Goal: Information Seeking & Learning: Check status

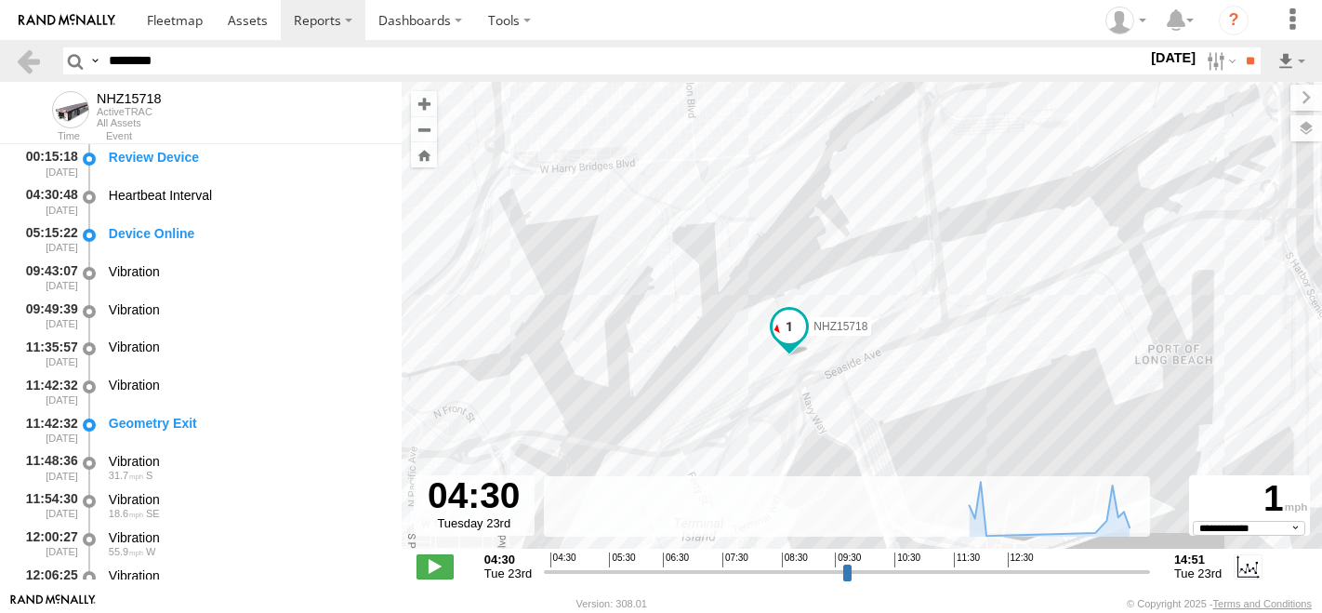
select select "**********"
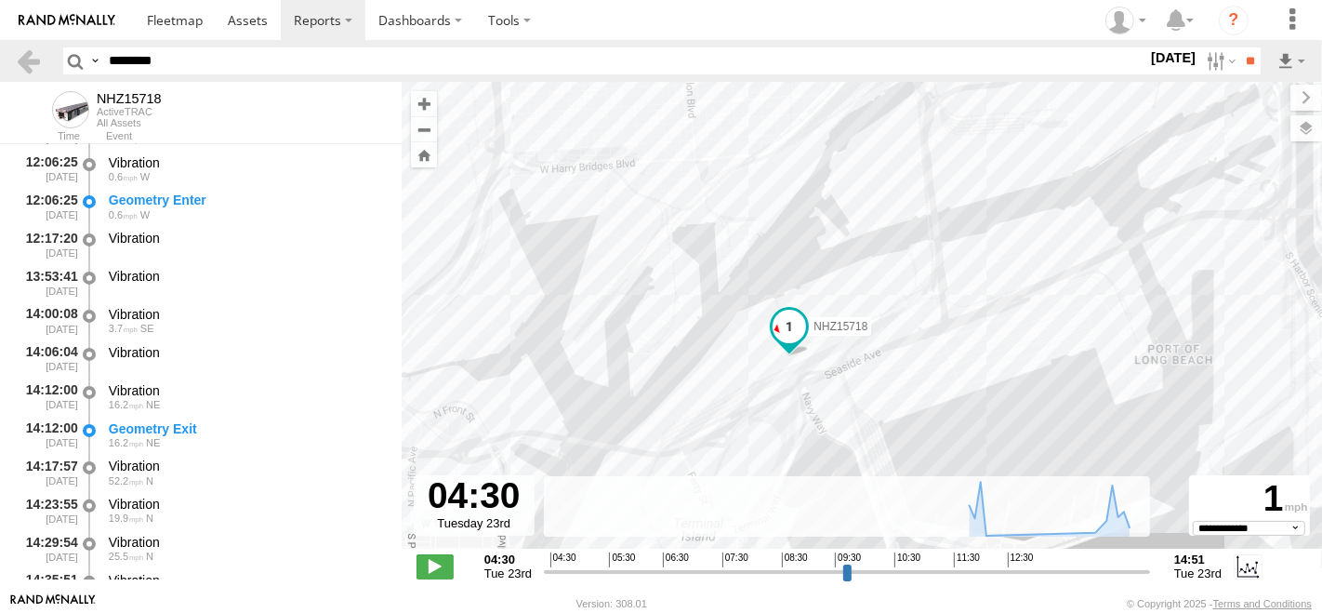
type input "********"
click at [1239, 47] on input "**" at bounding box center [1249, 60] width 21 height 27
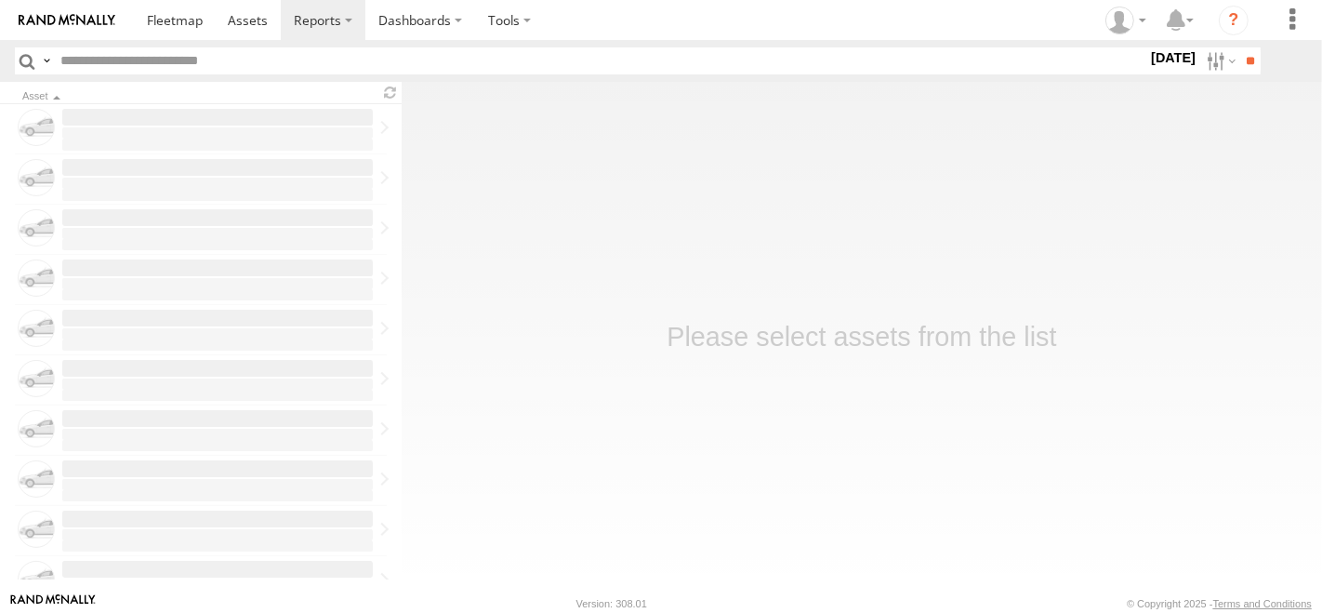
type input "********"
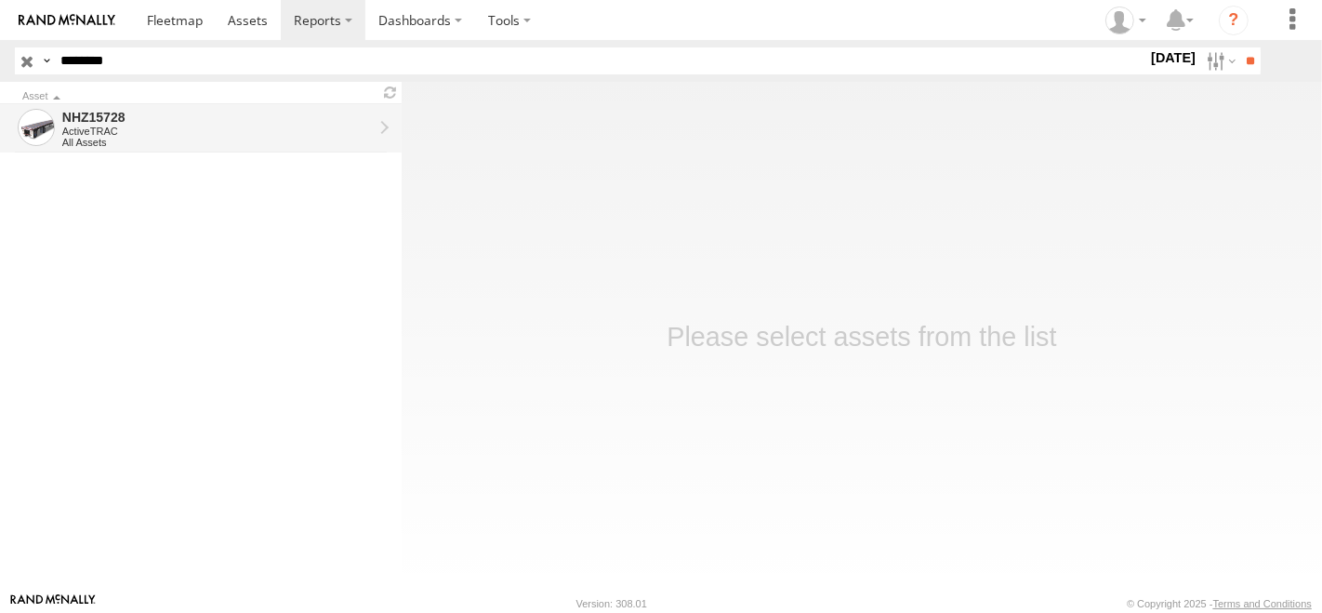
click at [144, 131] on div "ActiveTRAC" at bounding box center [217, 130] width 310 height 11
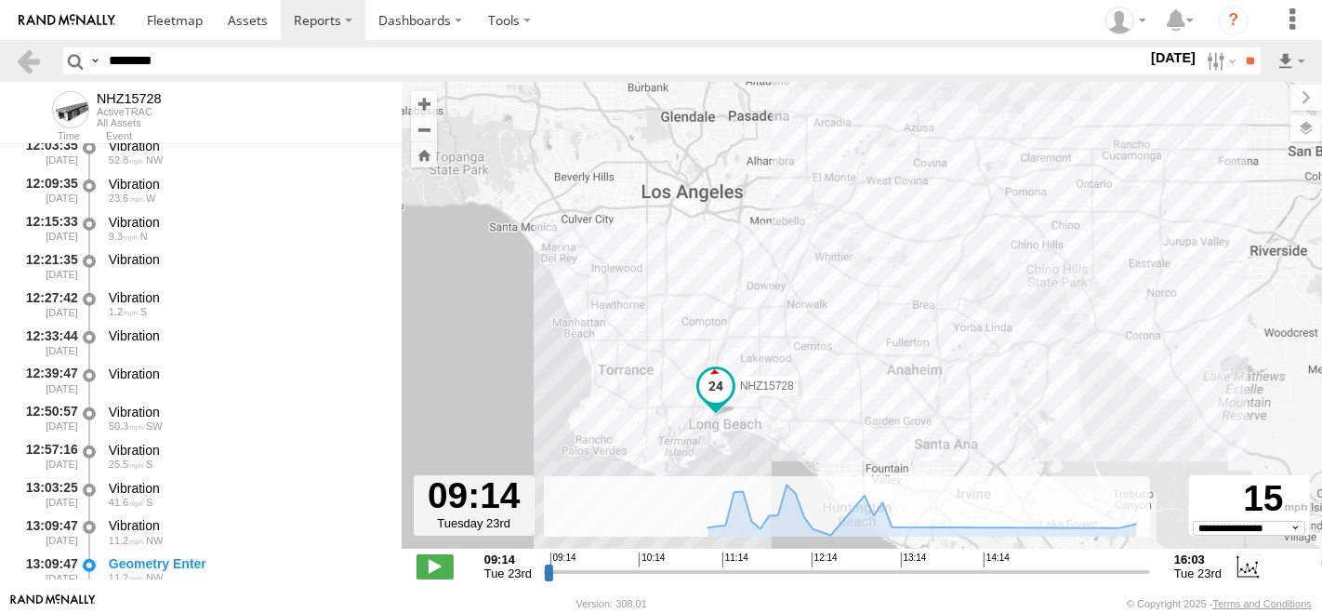
scroll to position [826, 0]
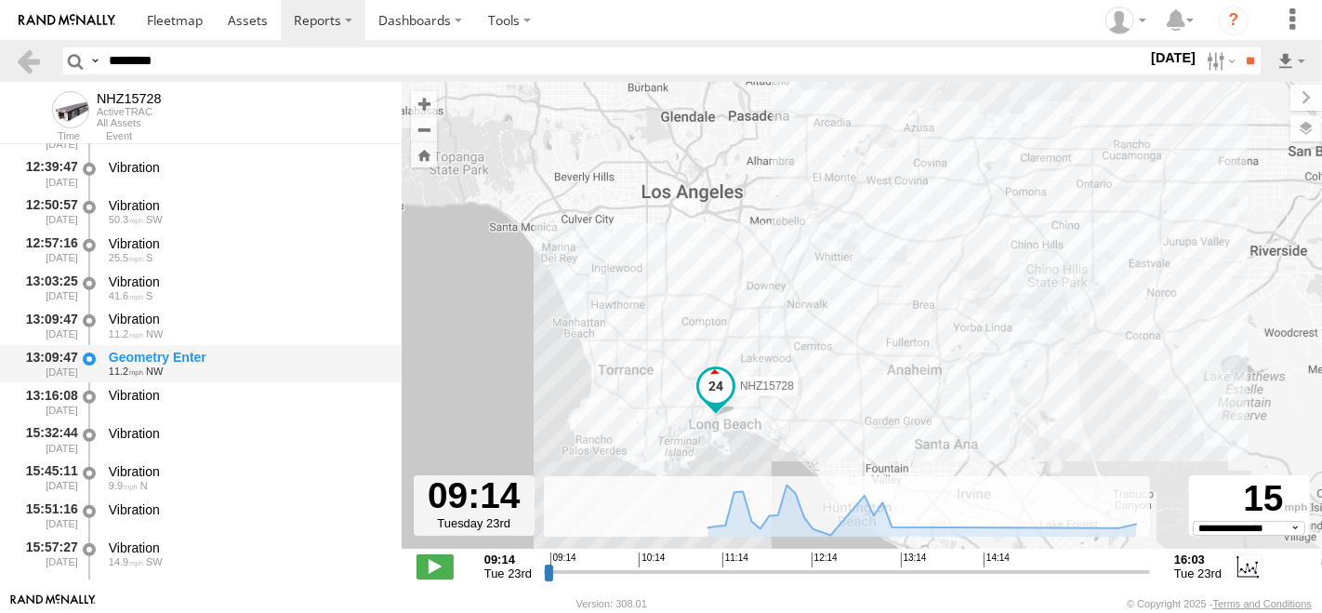
click at [198, 359] on div "Geometry Enter" at bounding box center [246, 357] width 275 height 17
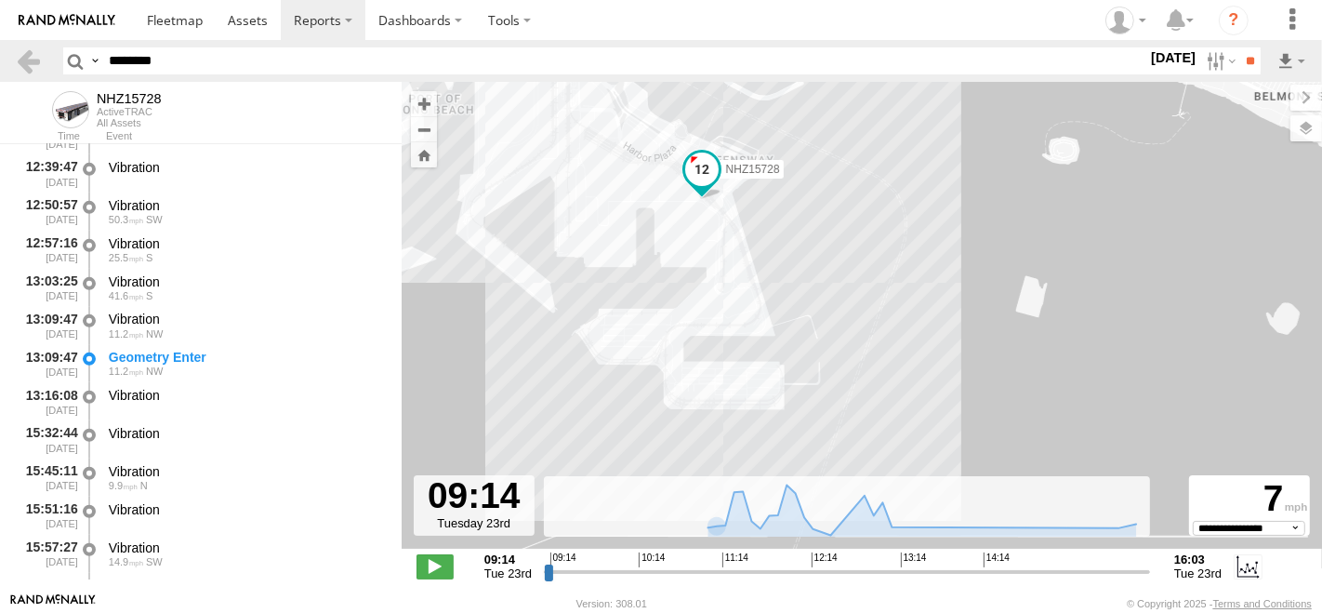
click at [576, 174] on div "NHZ15728" at bounding box center [862, 325] width 920 height 486
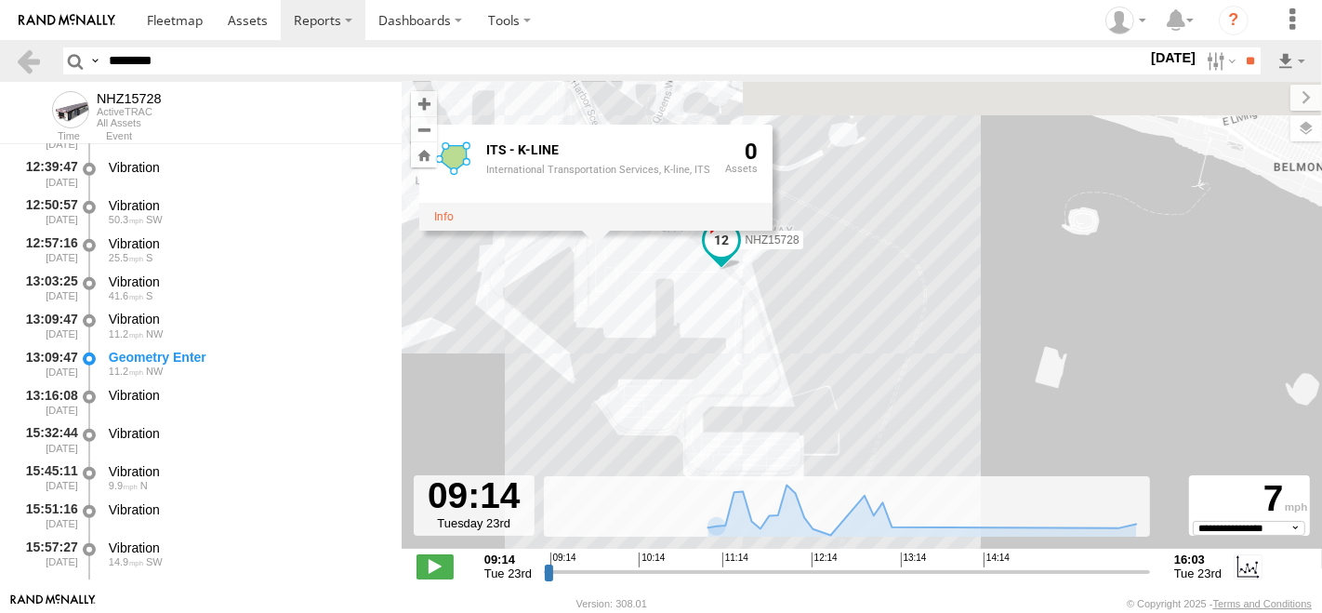
drag, startPoint x: 876, startPoint y: 172, endPoint x: 900, endPoint y: 266, distance: 97.0
click at [900, 266] on div "NHZ15728 ITS - K-LINE International Transportation Services, K-line, ITS 0" at bounding box center [862, 325] width 920 height 486
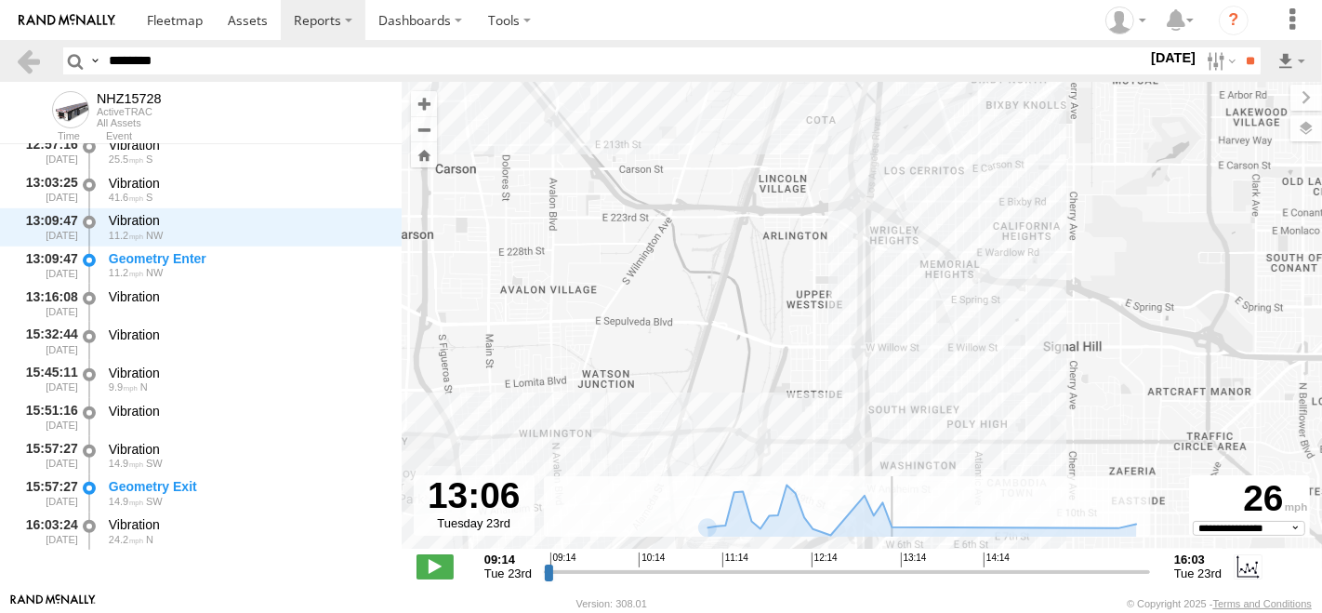
scroll to position [925, 0]
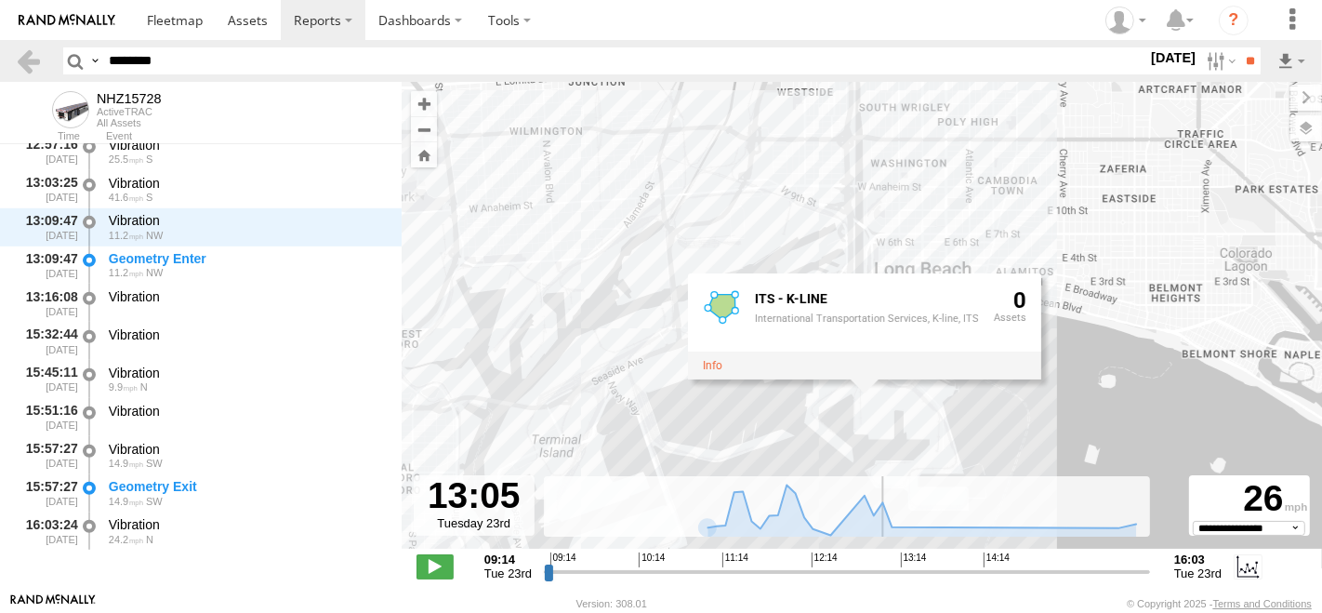
drag, startPoint x: 549, startPoint y: 570, endPoint x: 885, endPoint y: 575, distance: 335.6
click at [885, 575] on input "range" at bounding box center [847, 571] width 606 height 18
click at [886, 575] on input "range" at bounding box center [847, 571] width 606 height 18
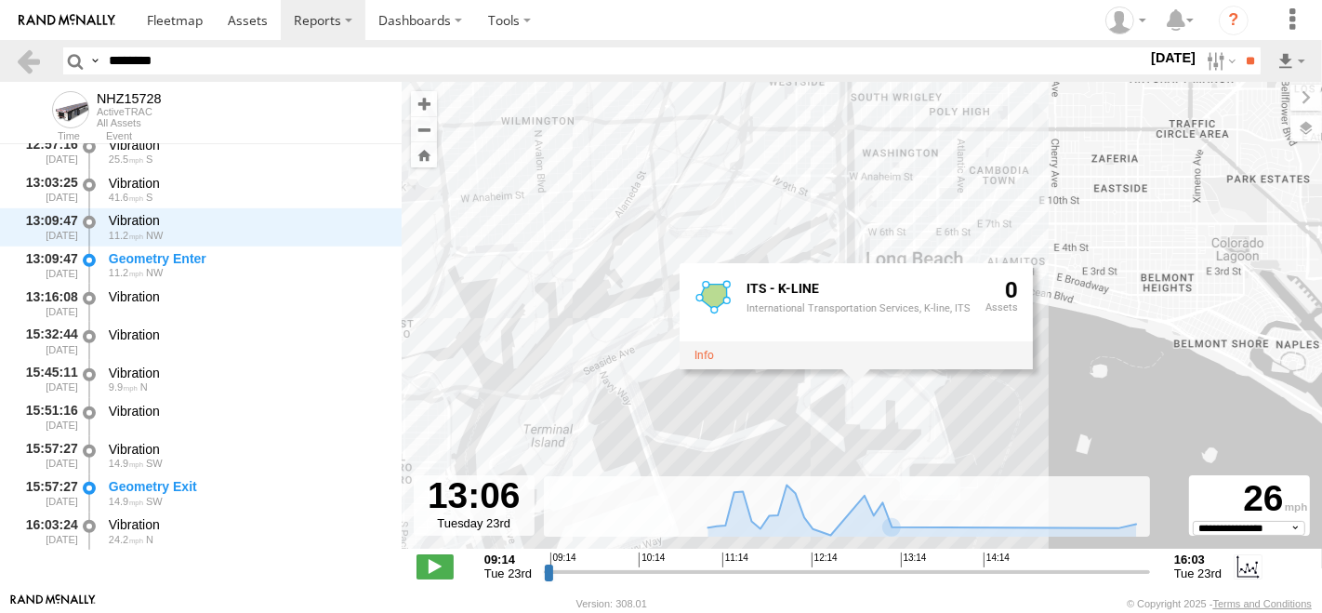
drag, startPoint x: 1047, startPoint y: 417, endPoint x: 951, endPoint y: 292, distance: 157.9
click at [951, 292] on div "NHZ15728 ITS - K-LINE International Transportation Services, K-line, ITS 0" at bounding box center [862, 325] width 920 height 486
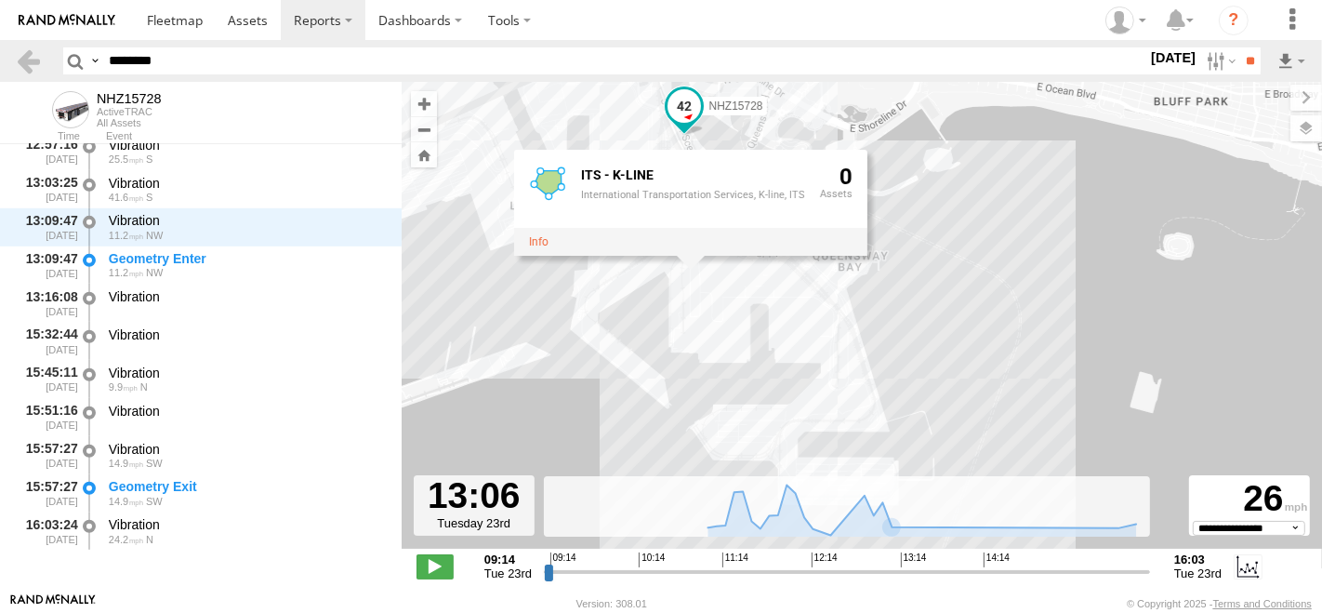
drag, startPoint x: 843, startPoint y: 233, endPoint x: 983, endPoint y: 323, distance: 165.6
click at [983, 323] on div "NHZ15728 ITS - K-LINE International Transportation Services, K-line, ITS 0" at bounding box center [862, 325] width 920 height 486
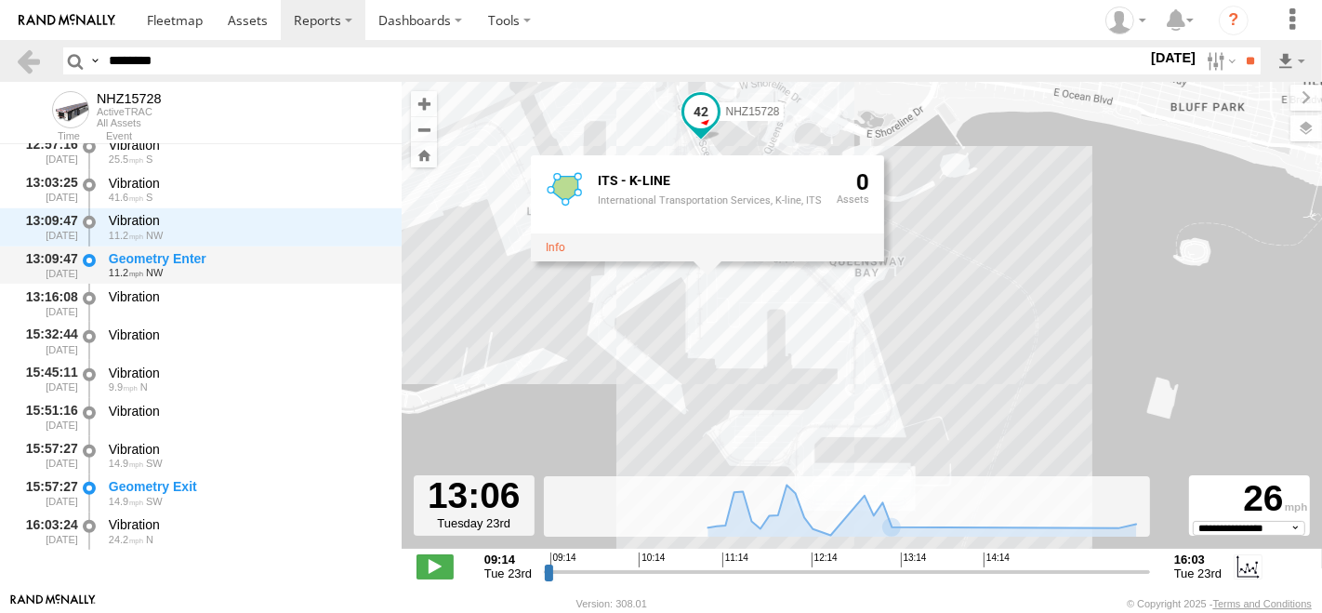
click at [218, 261] on div "Geometry Enter" at bounding box center [246, 258] width 275 height 17
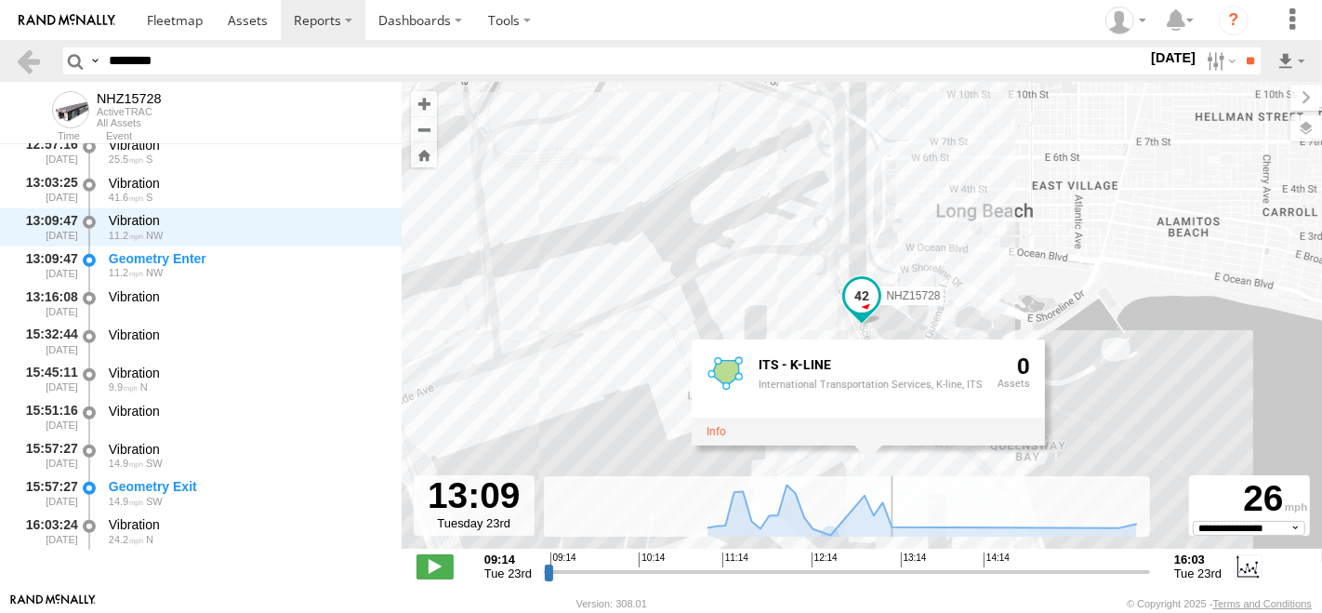
click at [890, 577] on input "range" at bounding box center [847, 571] width 606 height 18
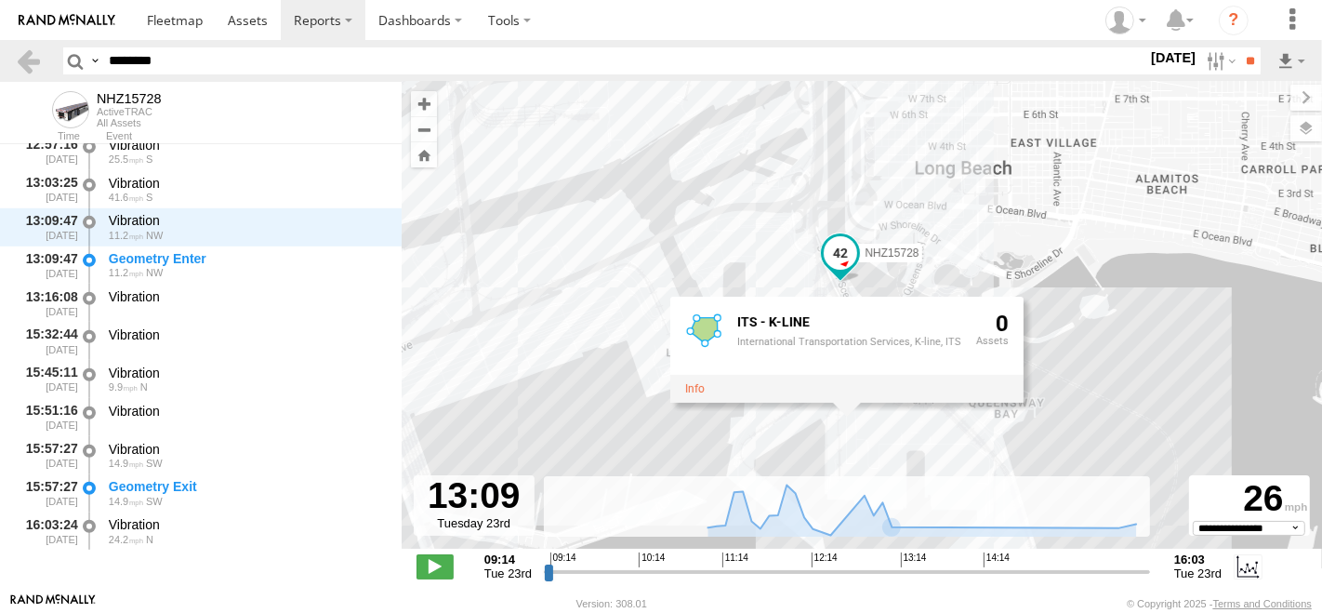
drag, startPoint x: 1113, startPoint y: 436, endPoint x: 1057, endPoint y: 253, distance: 191.4
click at [1057, 255] on div "NHZ15728 ITS - K-LINE International Transportation Services, K-line, ITS 0" at bounding box center [862, 325] width 920 height 486
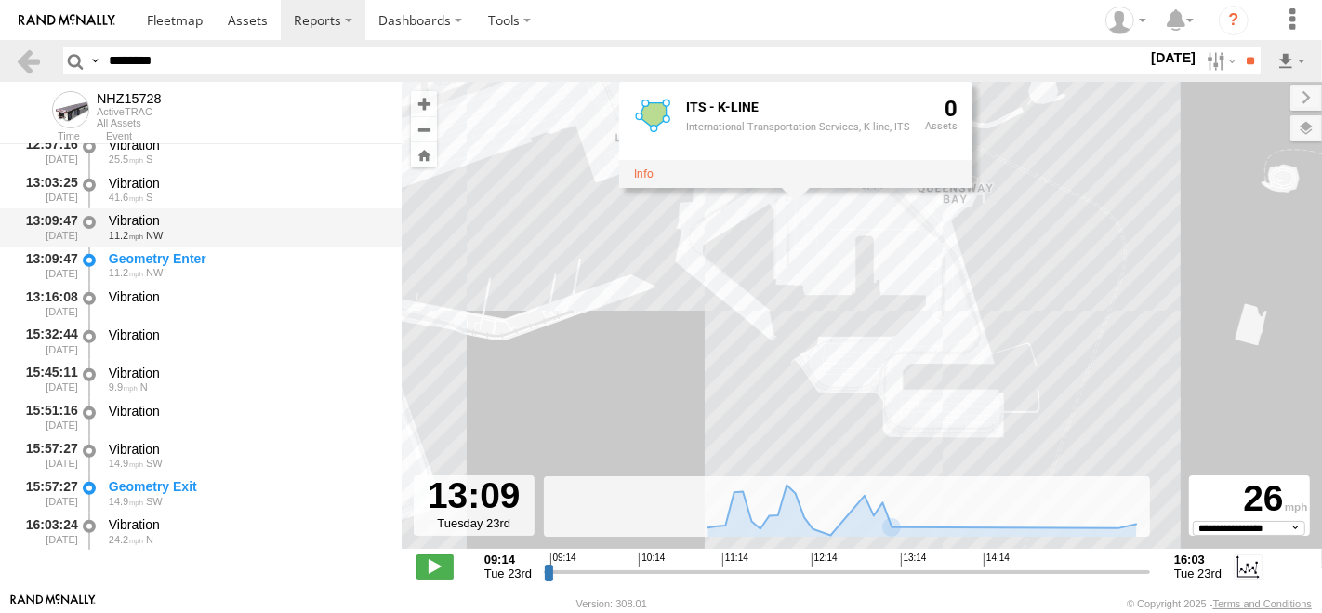
click at [193, 244] on div "13:09:47 09/23/2025 Vibration 11.2 NW" at bounding box center [201, 227] width 402 height 38
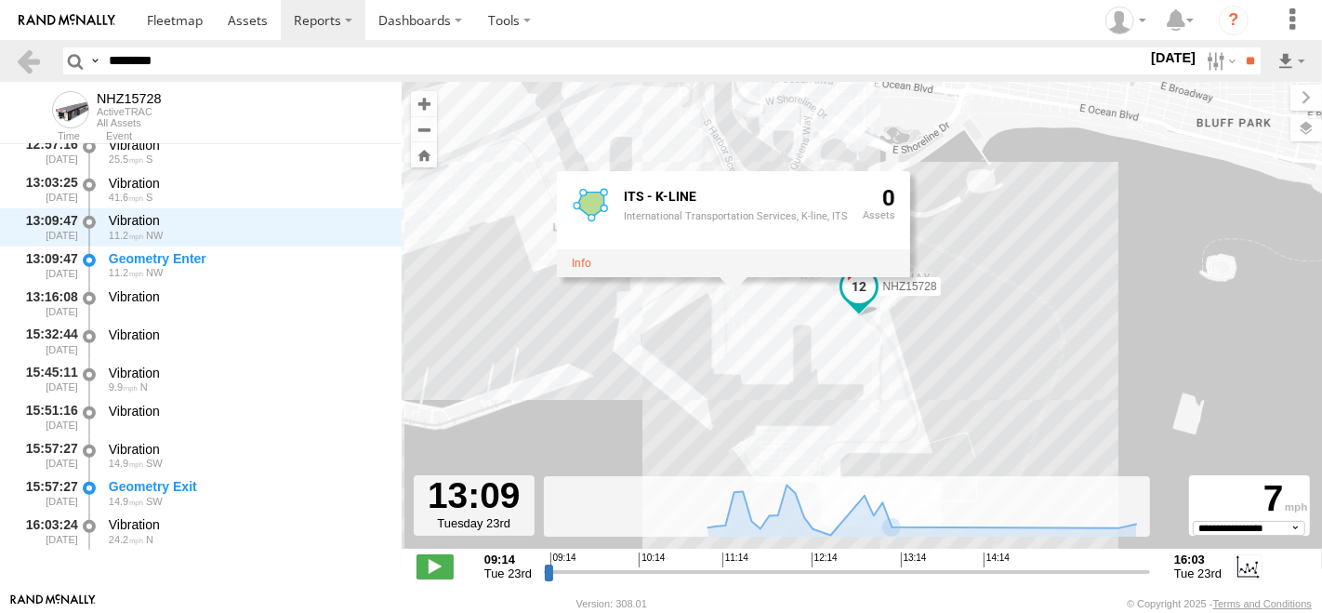
drag, startPoint x: 1041, startPoint y: 224, endPoint x: 975, endPoint y: 315, distance: 112.5
click at [975, 315] on div "NHZ15728 ITS - K-LINE International Transportation Services, K-line, ITS 0" at bounding box center [862, 325] width 920 height 486
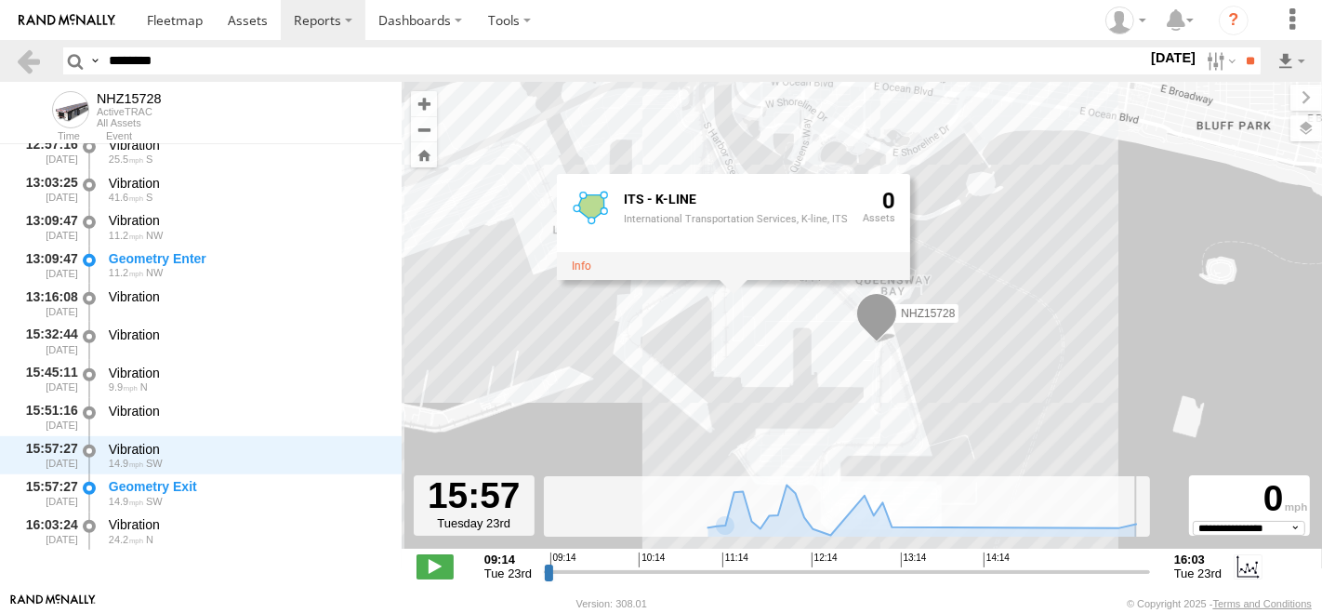
drag, startPoint x: 891, startPoint y: 575, endPoint x: 1136, endPoint y: 575, distance: 245.4
type input "**********"
click at [1136, 575] on input "range" at bounding box center [847, 571] width 606 height 18
